Goal: Task Accomplishment & Management: Use online tool/utility

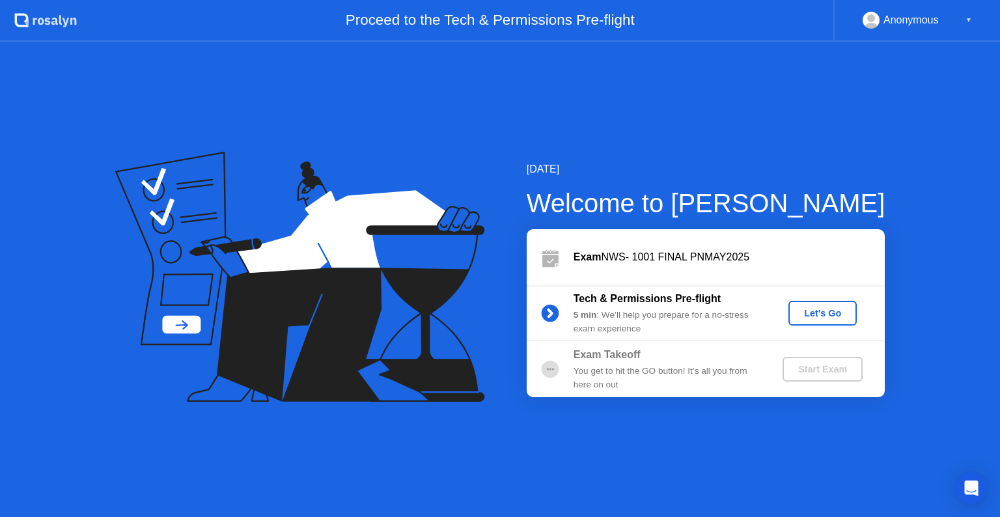
click at [809, 312] on div "Let's Go" at bounding box center [823, 313] width 58 height 10
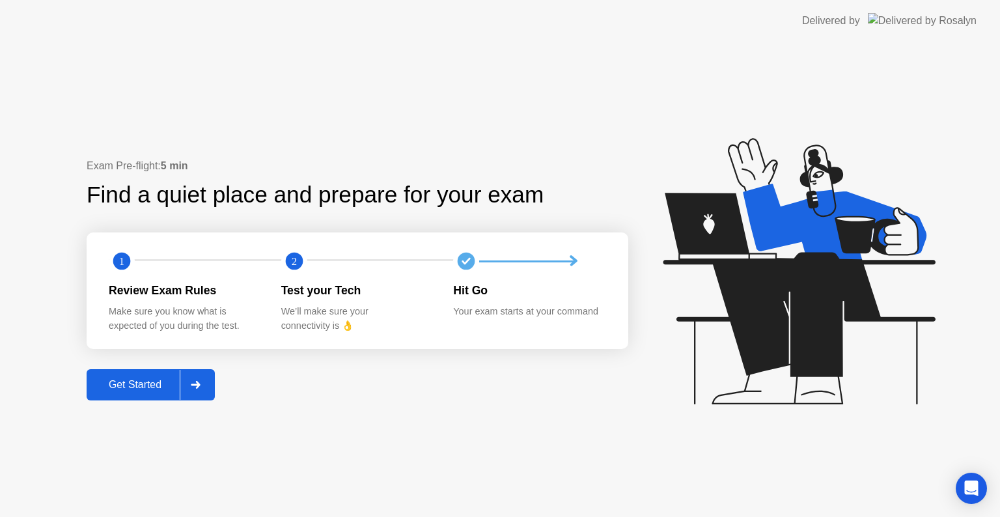
click at [136, 385] on div "Get Started" at bounding box center [134, 385] width 89 height 12
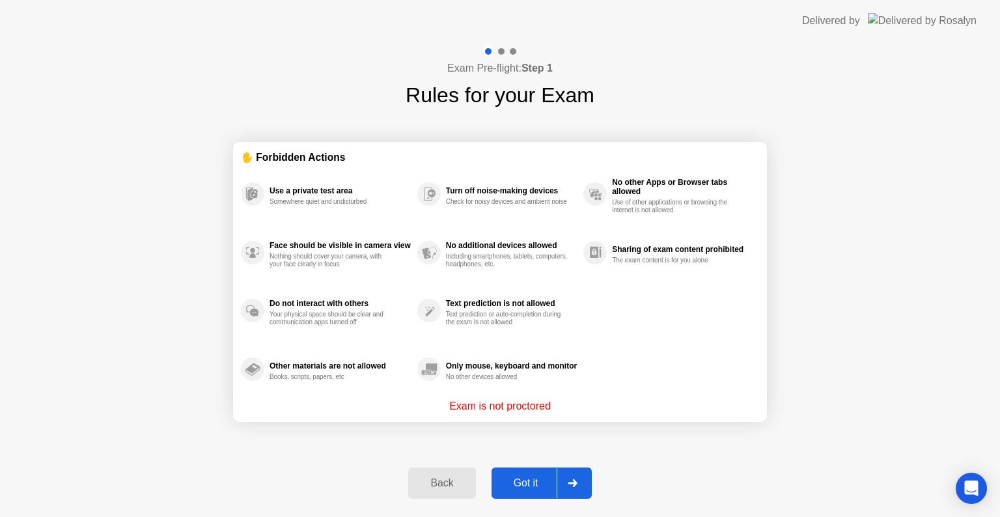
click at [516, 470] on button "Got it" at bounding box center [542, 482] width 100 height 31
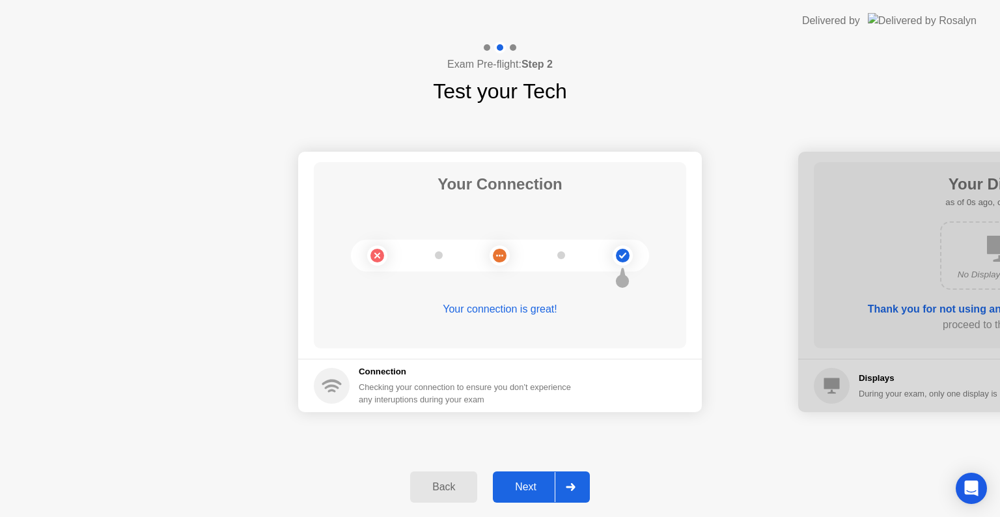
click at [516, 470] on div "Back Next" at bounding box center [500, 487] width 1000 height 60
click at [512, 484] on div "Next" at bounding box center [526, 487] width 58 height 12
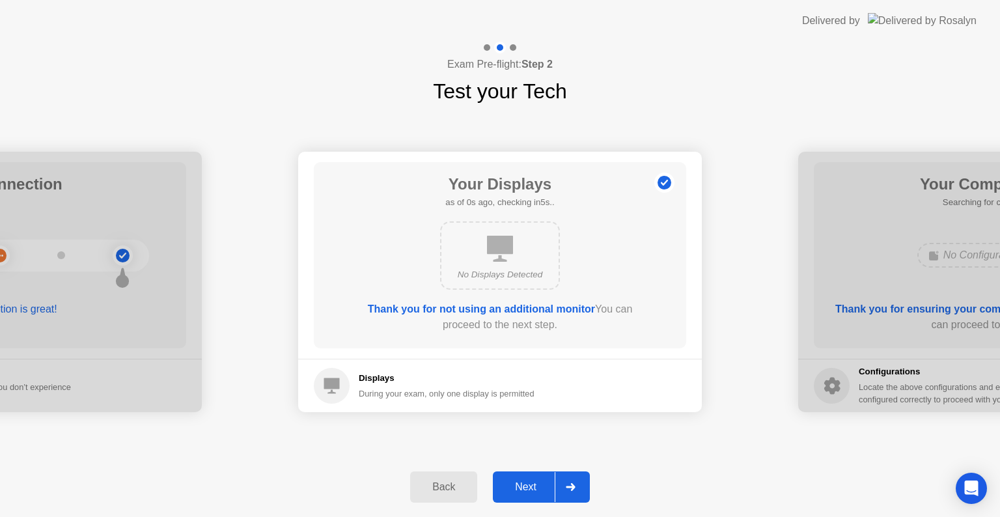
click at [512, 484] on div "Next" at bounding box center [526, 487] width 58 height 12
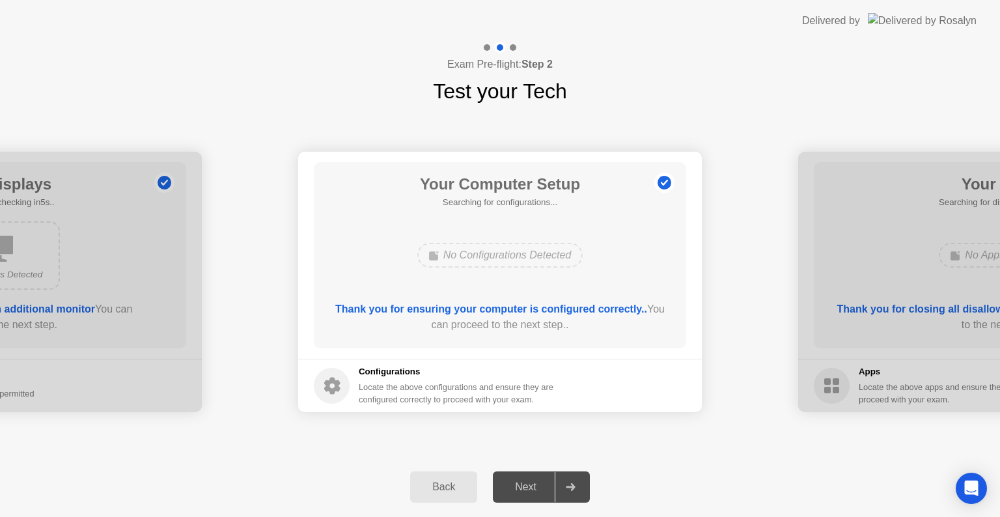
click at [512, 484] on div "Next" at bounding box center [526, 487] width 58 height 12
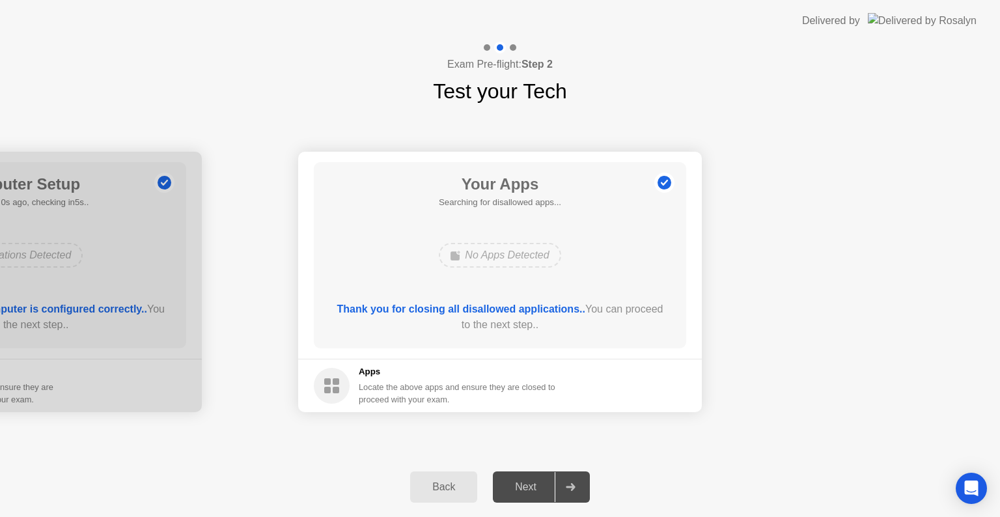
click at [512, 484] on div "Next" at bounding box center [526, 487] width 58 height 12
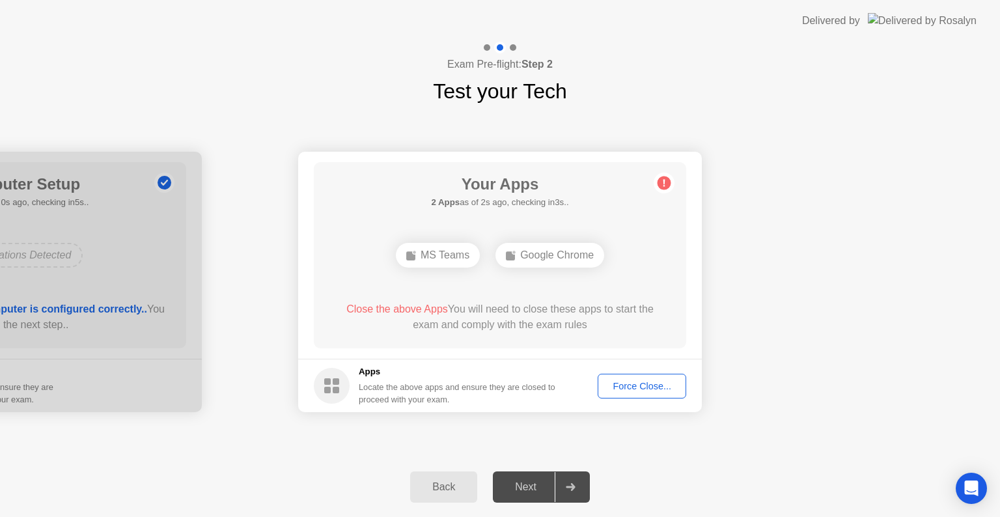
click at [616, 383] on div "Force Close..." at bounding box center [641, 386] width 79 height 10
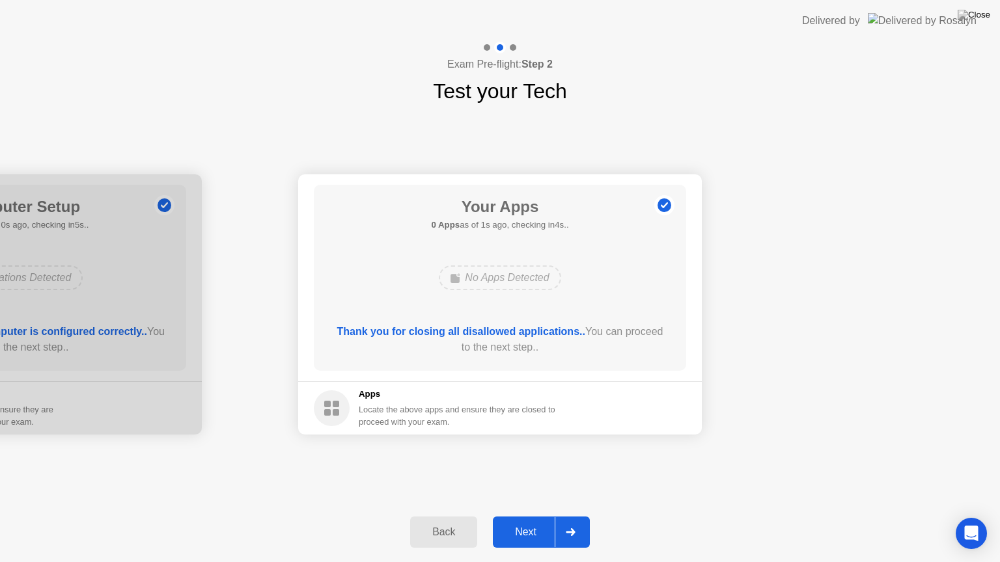
click at [521, 516] on div "Next" at bounding box center [526, 533] width 58 height 12
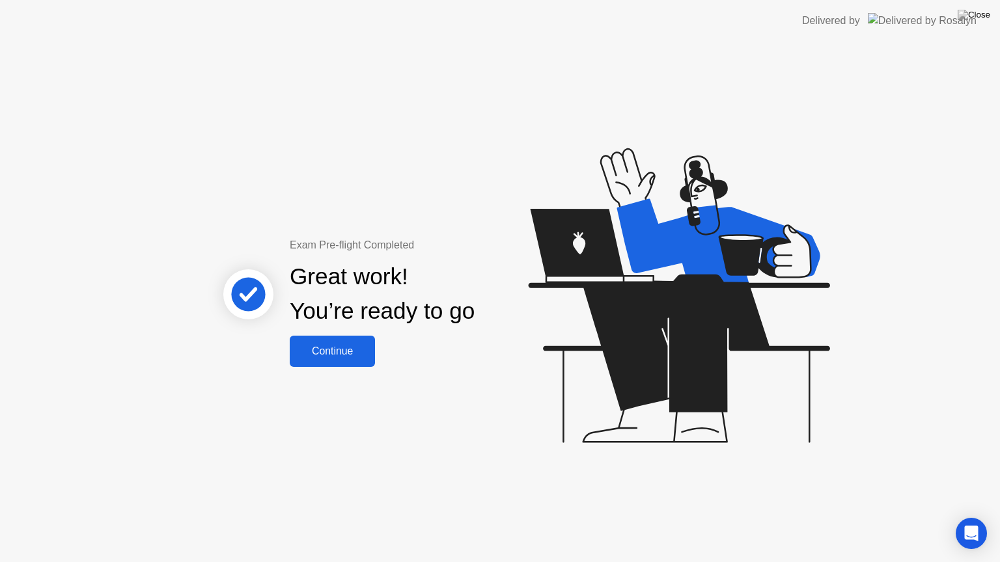
click at [327, 369] on div "Exam Pre-flight Completed Great work! You’re ready to go Continue" at bounding box center [500, 302] width 1000 height 521
click at [326, 342] on button "Continue" at bounding box center [332, 351] width 85 height 31
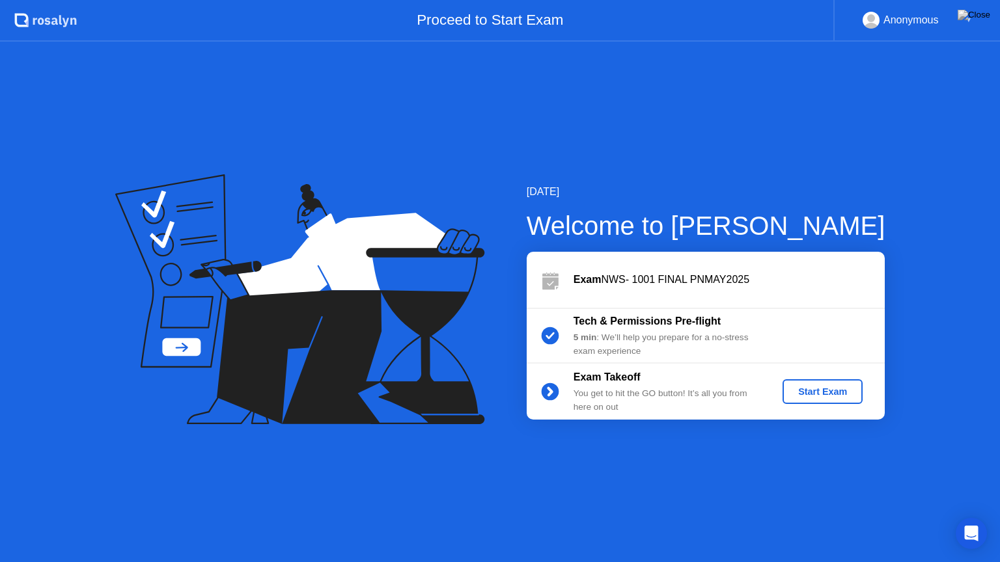
click at [807, 377] on div "Exam Takeoff You get to hit the GO button! It’s all you from here on out Start …" at bounding box center [706, 392] width 358 height 56
click at [799, 397] on div "Start Exam" at bounding box center [823, 392] width 70 height 10
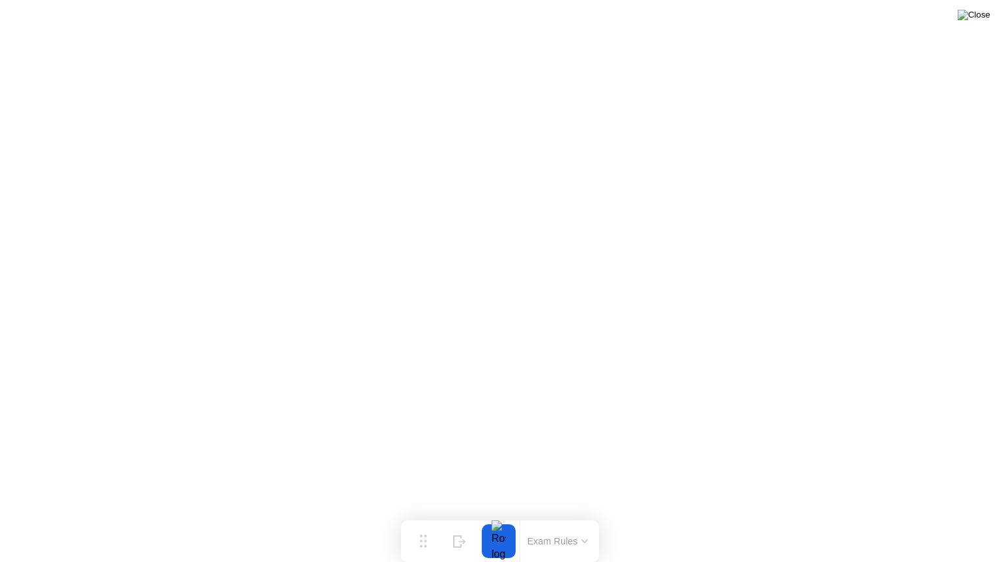
click at [980, 20] on img at bounding box center [974, 15] width 33 height 10
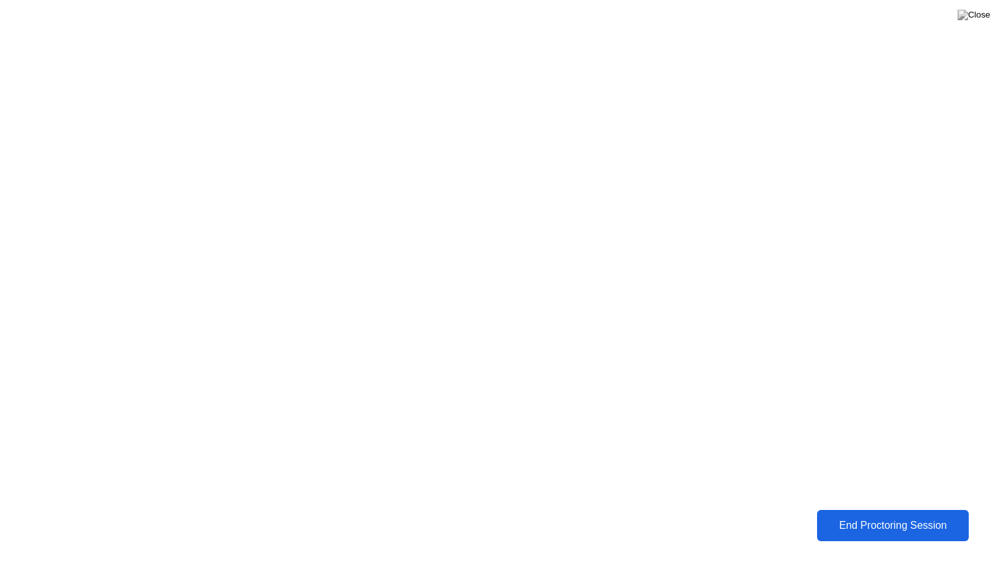
click at [856, 516] on div "End Proctoring Session" at bounding box center [893, 526] width 144 height 12
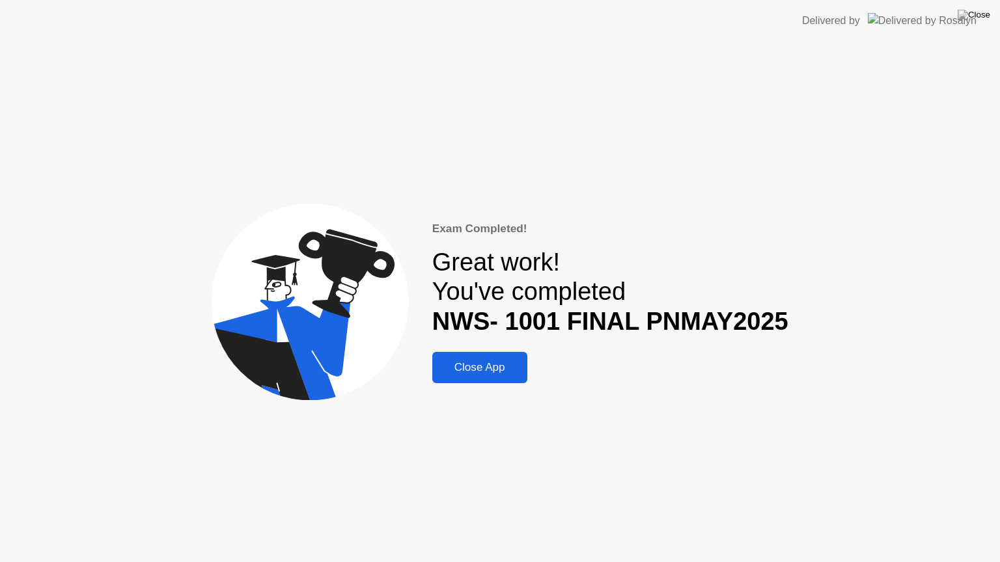
click at [491, 374] on div "Close App" at bounding box center [479, 367] width 87 height 13
